Goal: Task Accomplishment & Management: Manage account settings

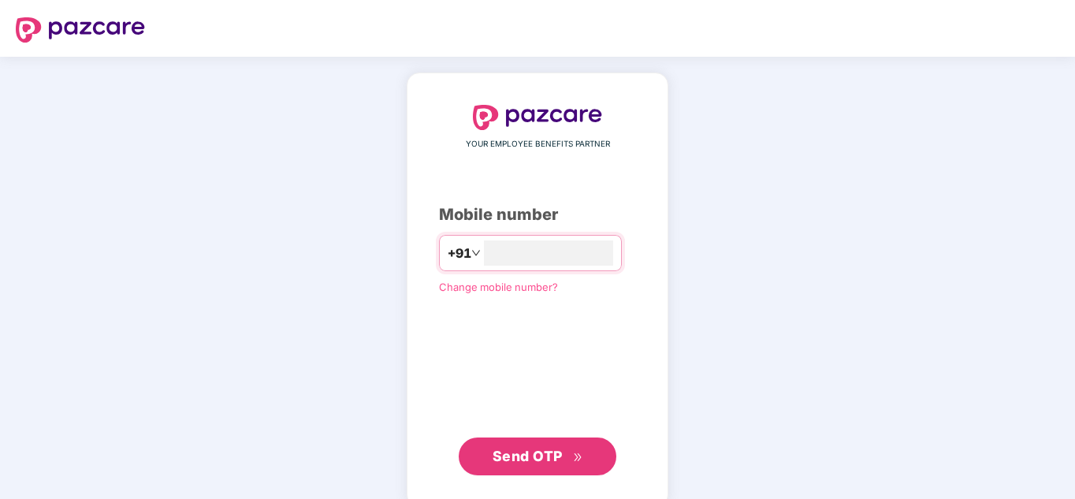
type input "**********"
drag, startPoint x: 560, startPoint y: 255, endPoint x: 343, endPoint y: 231, distance: 218.8
click at [343, 231] on div "**********" at bounding box center [537, 290] width 1075 height 467
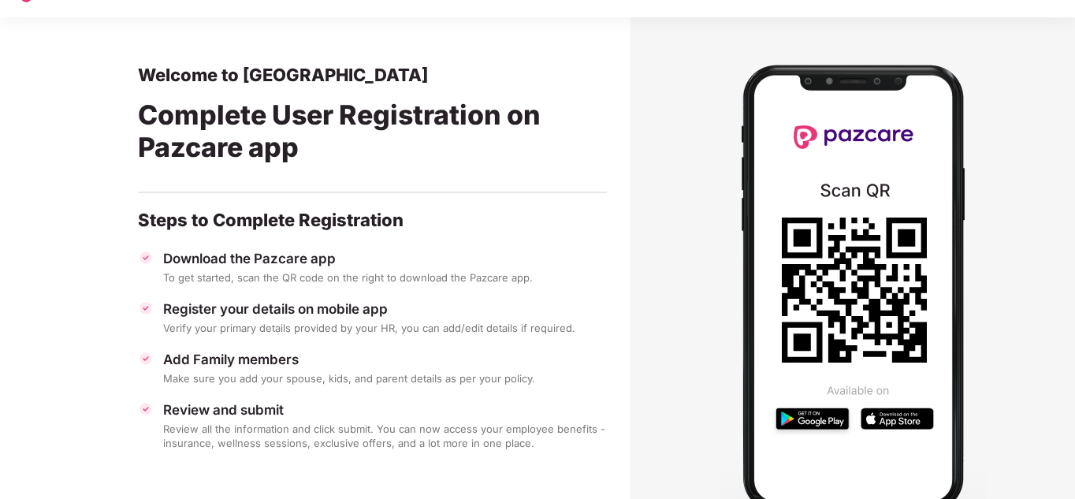
scroll to position [31, 0]
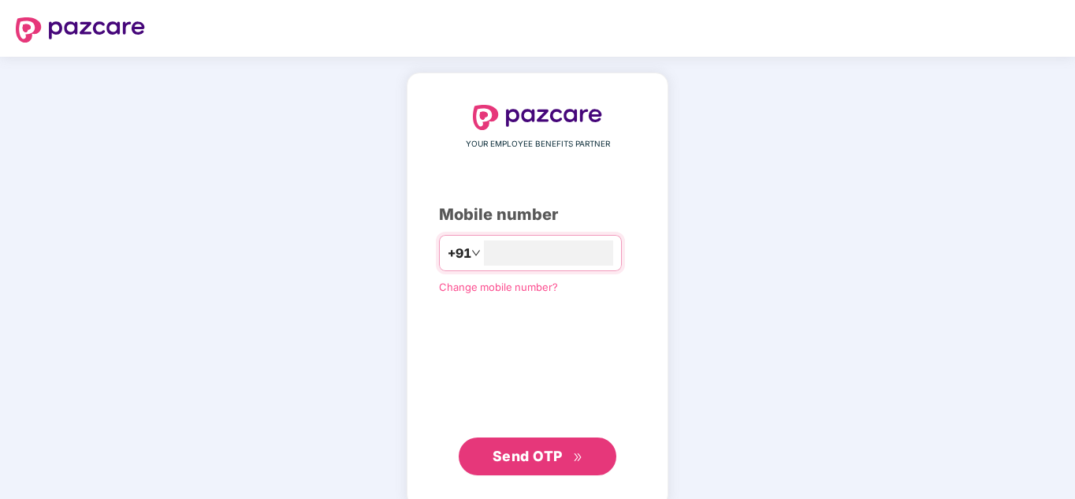
type input "**********"
click at [549, 449] on span "Send OTP" at bounding box center [528, 456] width 70 height 17
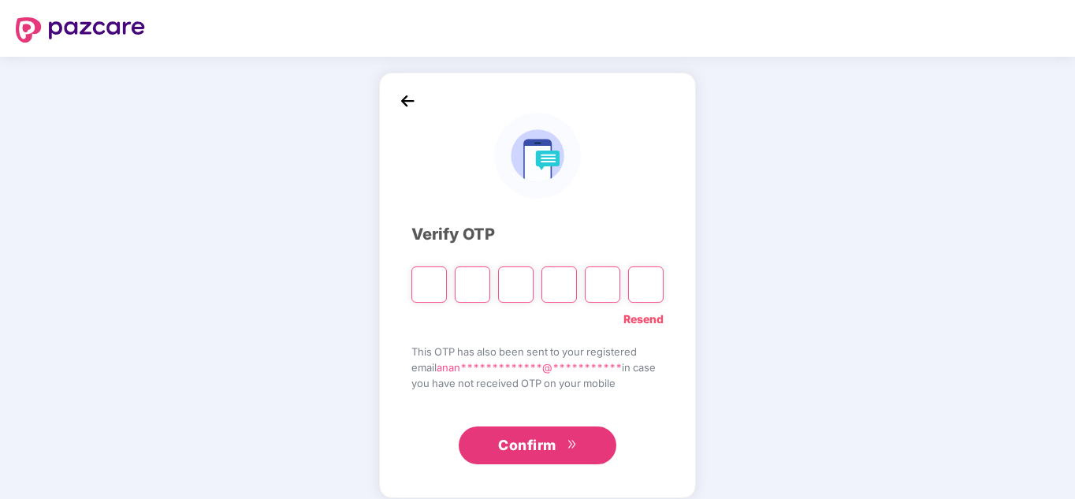
paste input "*"
type input "*"
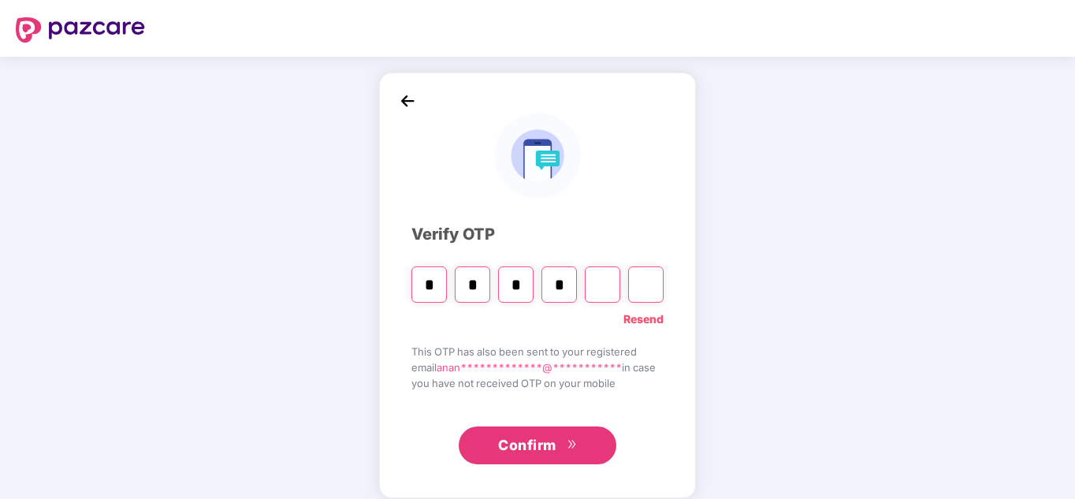
type input "*"
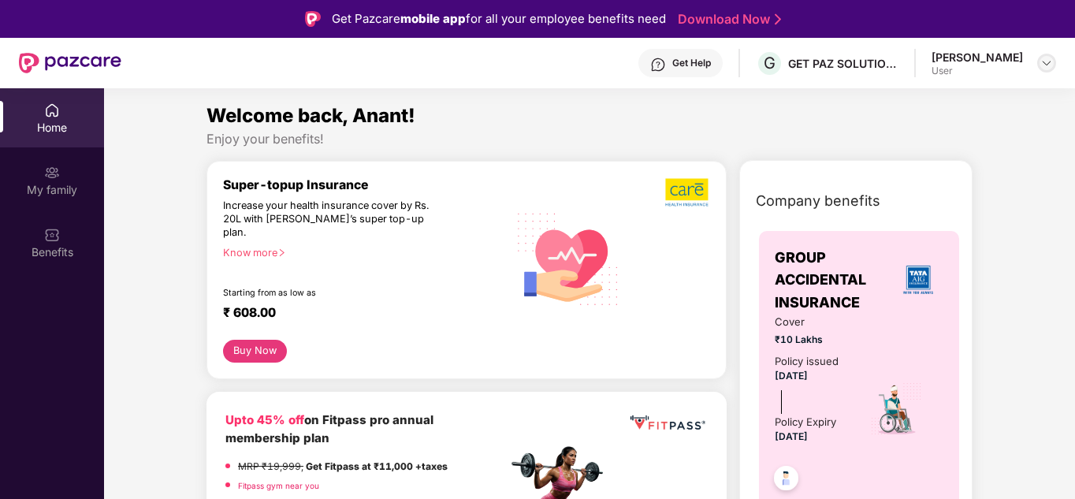
click at [1048, 61] on img at bounding box center [1046, 63] width 13 height 13
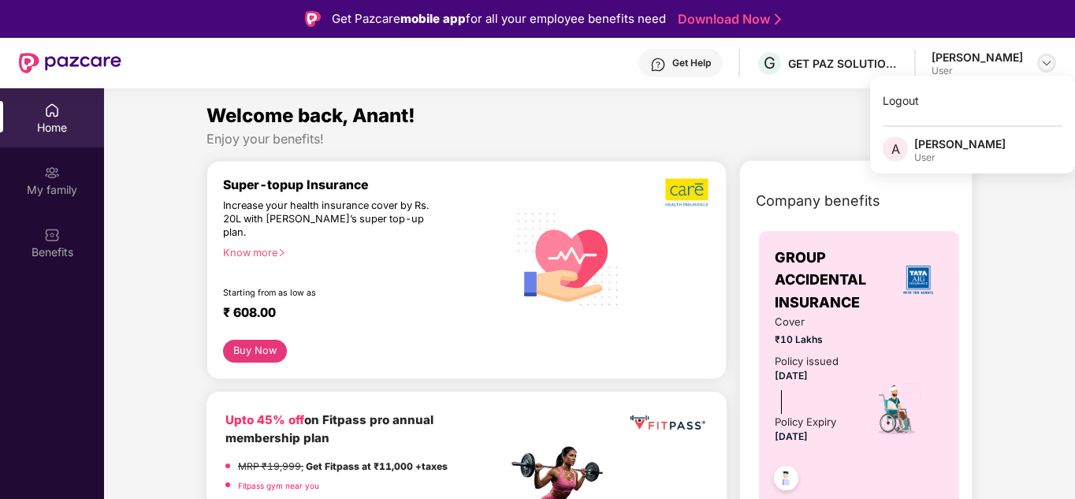
click at [1048, 61] on img at bounding box center [1046, 63] width 13 height 13
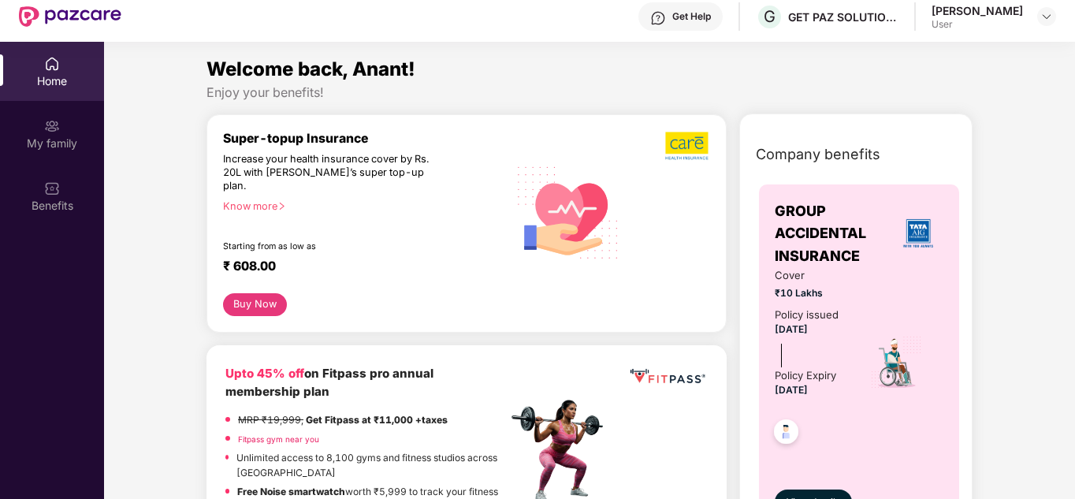
scroll to position [25, 0]
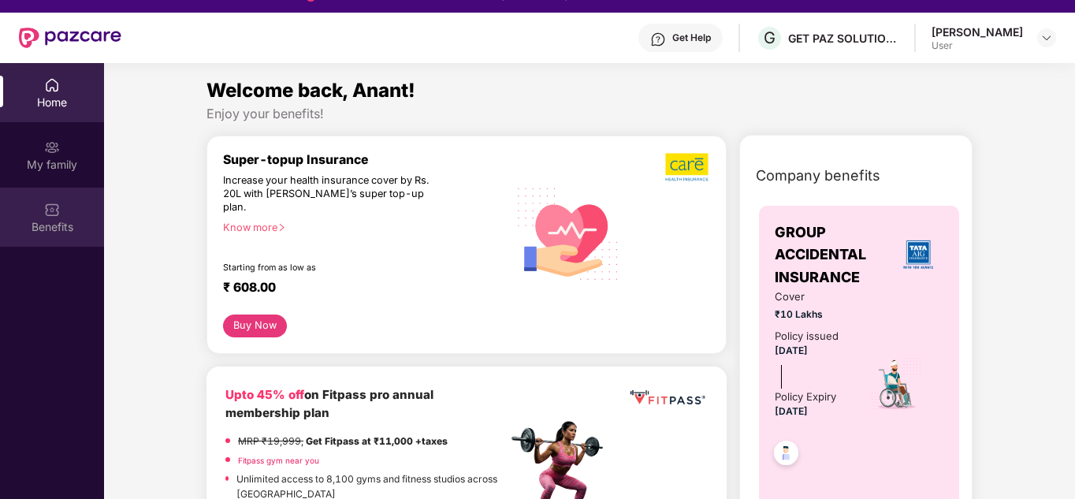
click at [42, 223] on div "Benefits" at bounding box center [52, 227] width 104 height 16
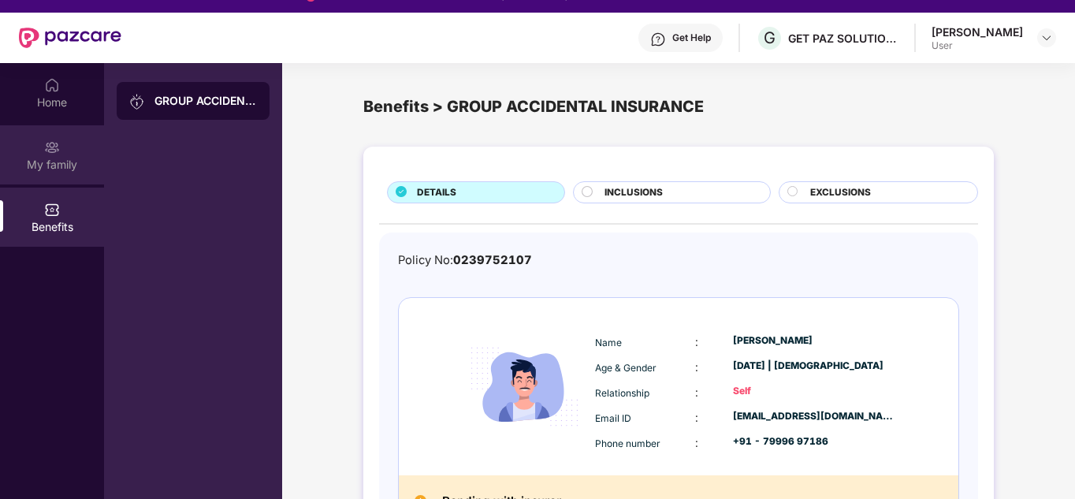
click at [57, 165] on div "My family" at bounding box center [52, 165] width 104 height 16
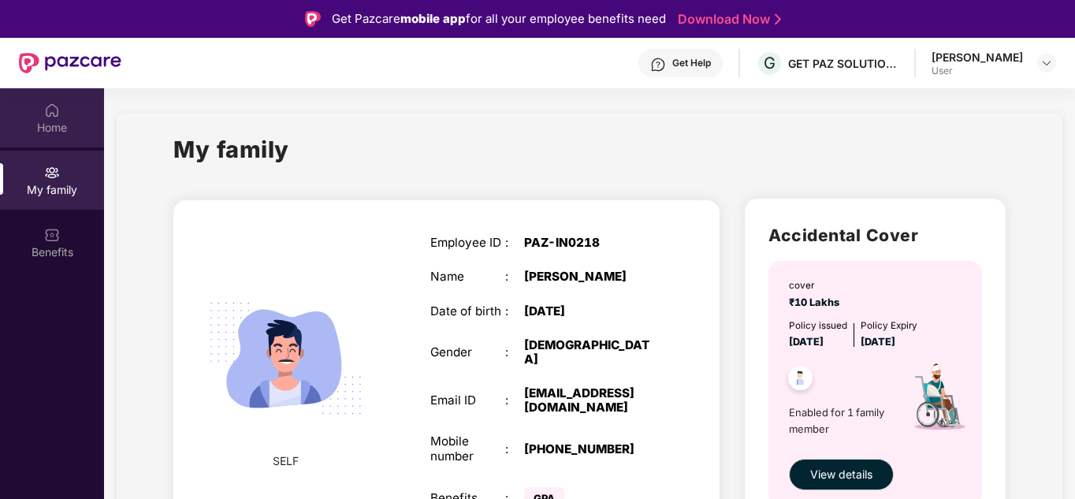
scroll to position [0, 0]
click at [54, 138] on div "Home" at bounding box center [52, 117] width 104 height 59
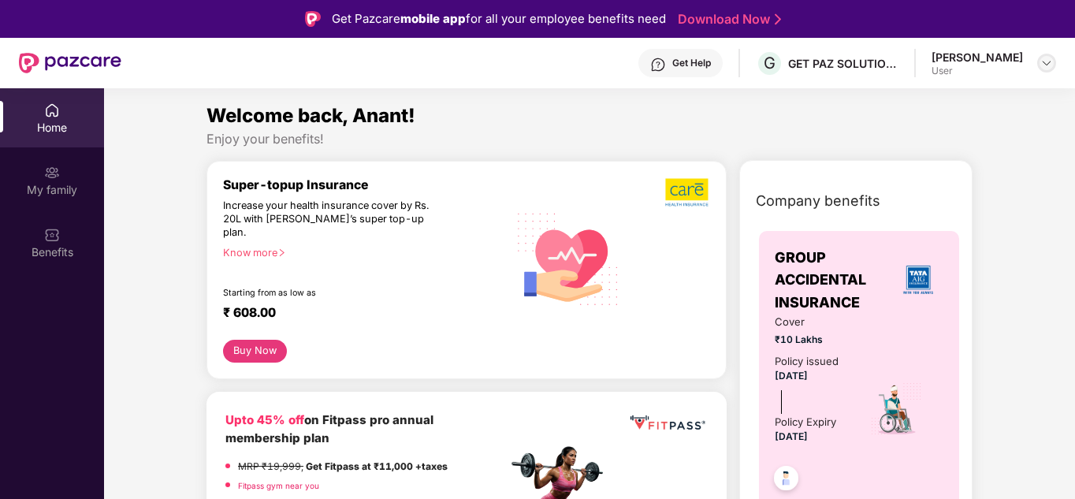
click at [1041, 70] on div at bounding box center [1046, 63] width 19 height 19
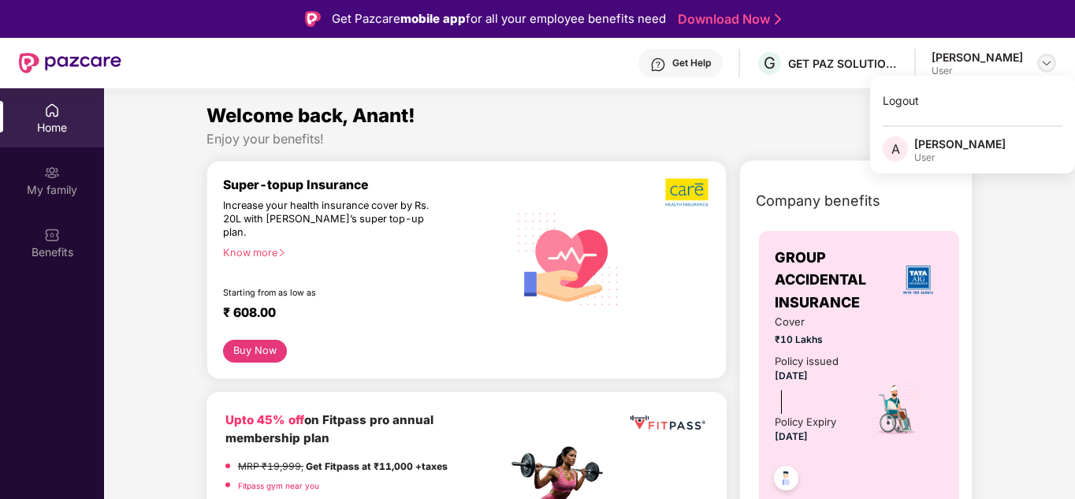
click at [1045, 65] on img at bounding box center [1046, 63] width 13 height 13
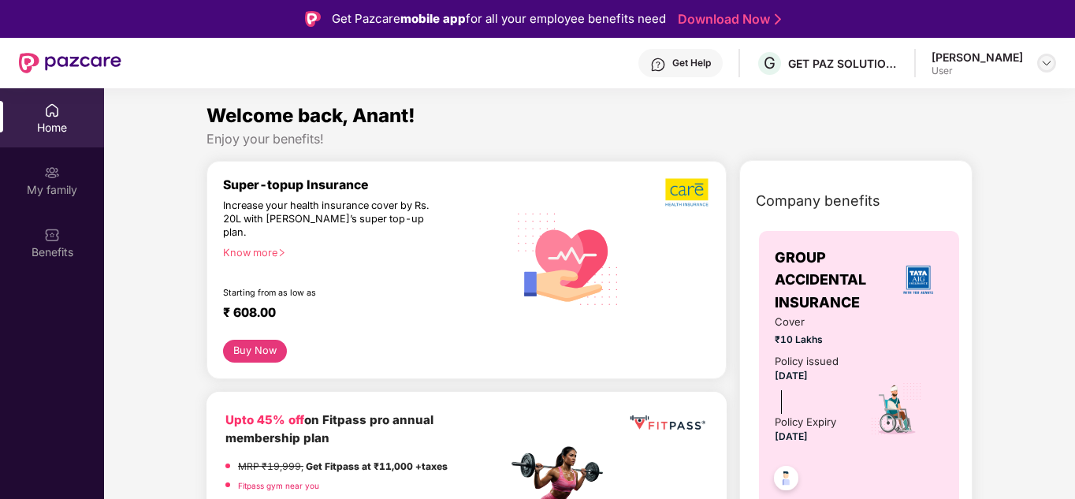
click at [1051, 69] on div at bounding box center [1046, 63] width 19 height 19
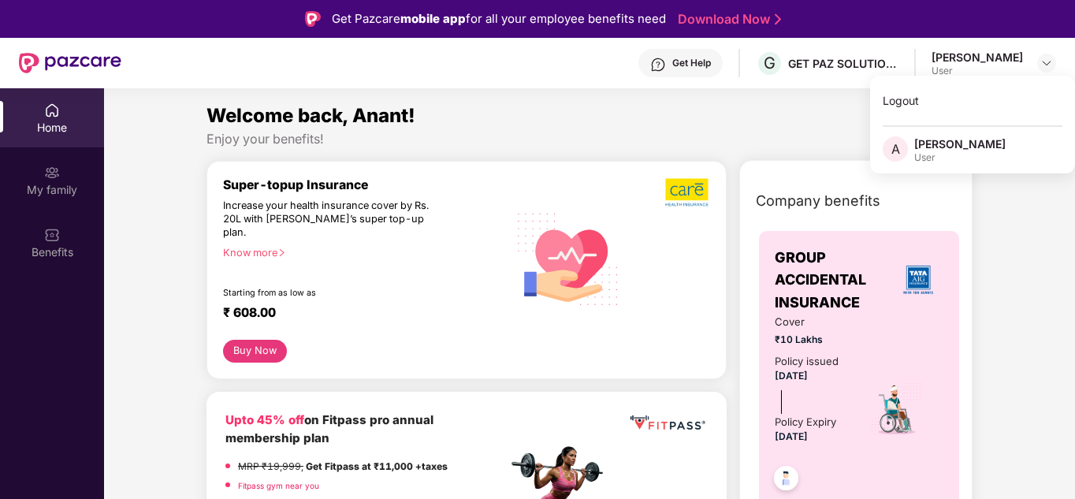
click at [752, 131] on div "Enjoy your benefits!" at bounding box center [589, 139] width 766 height 17
